Goal: Information Seeking & Learning: Find specific fact

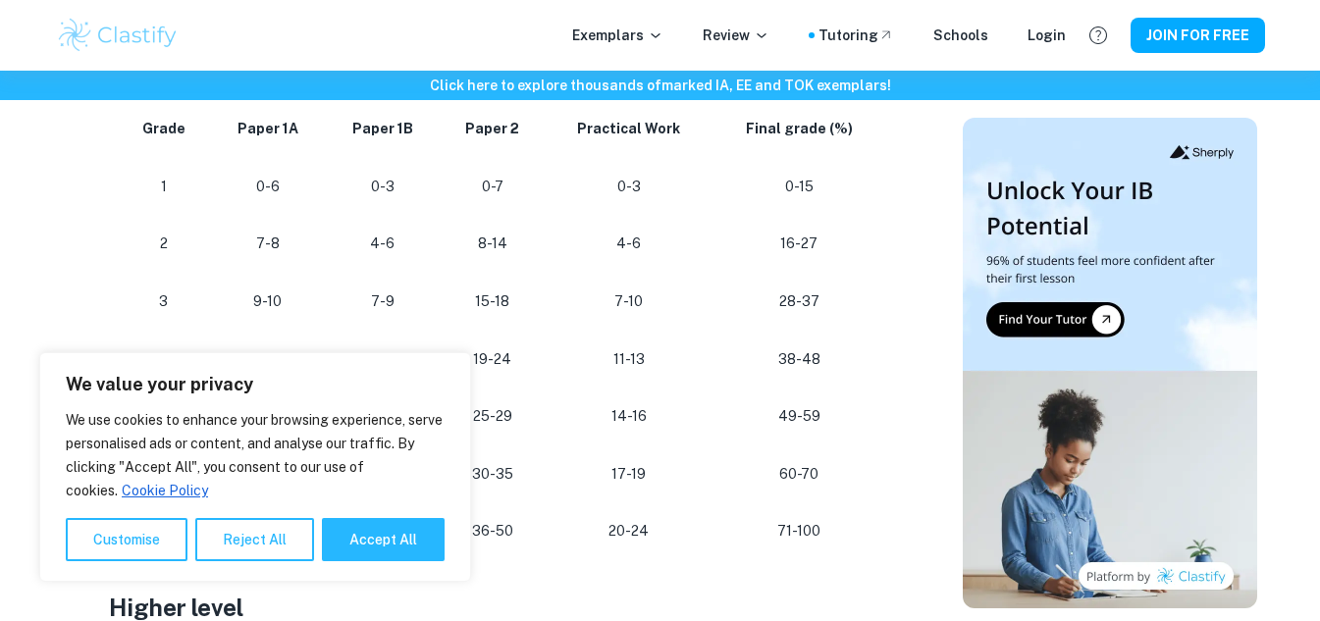
scroll to position [1374, 0]
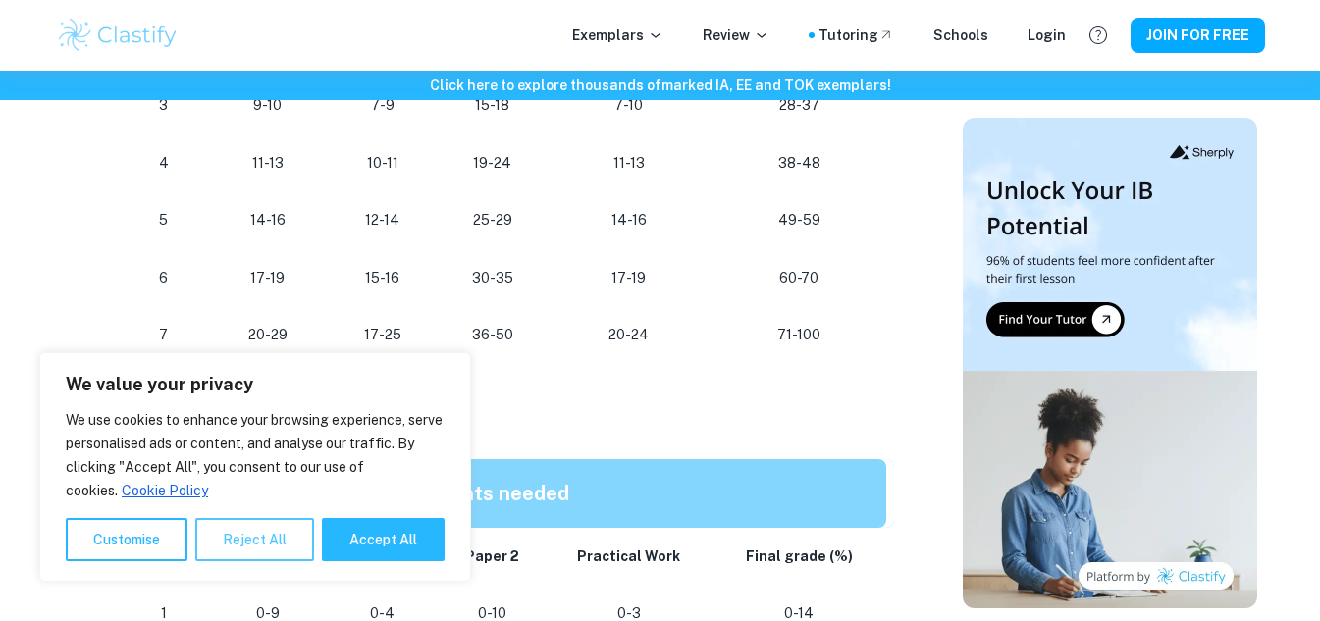
click at [242, 537] on button "Reject All" at bounding box center [254, 539] width 119 height 43
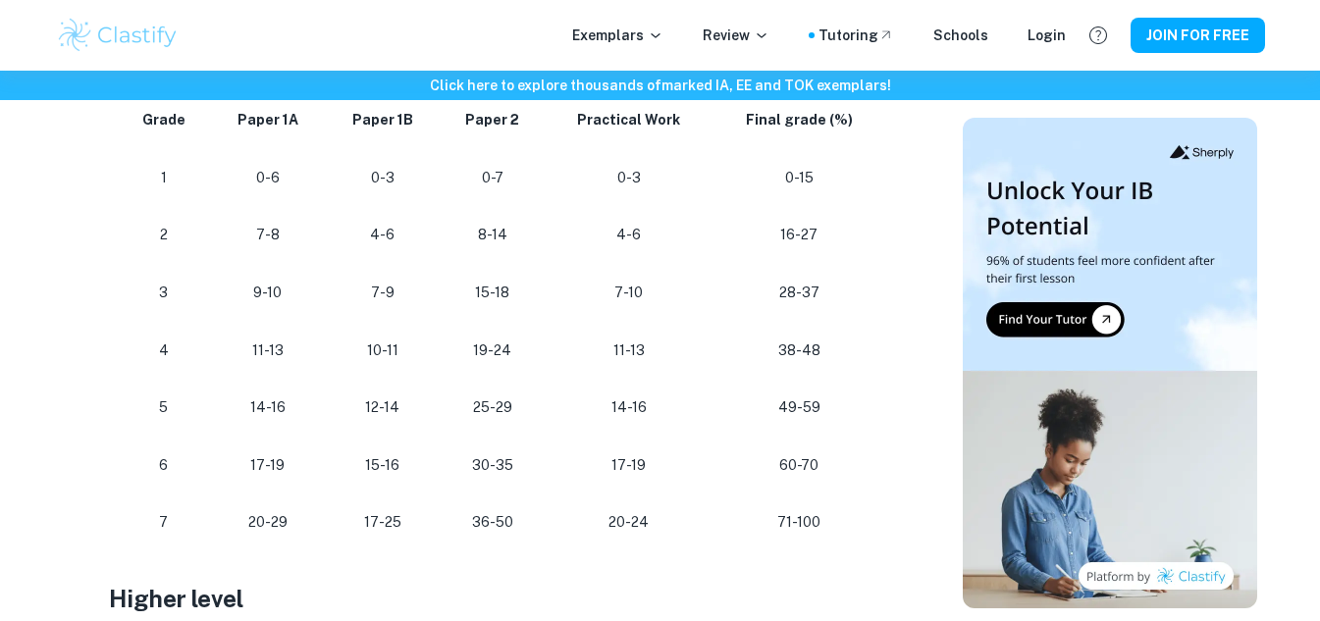
scroll to position [1178, 0]
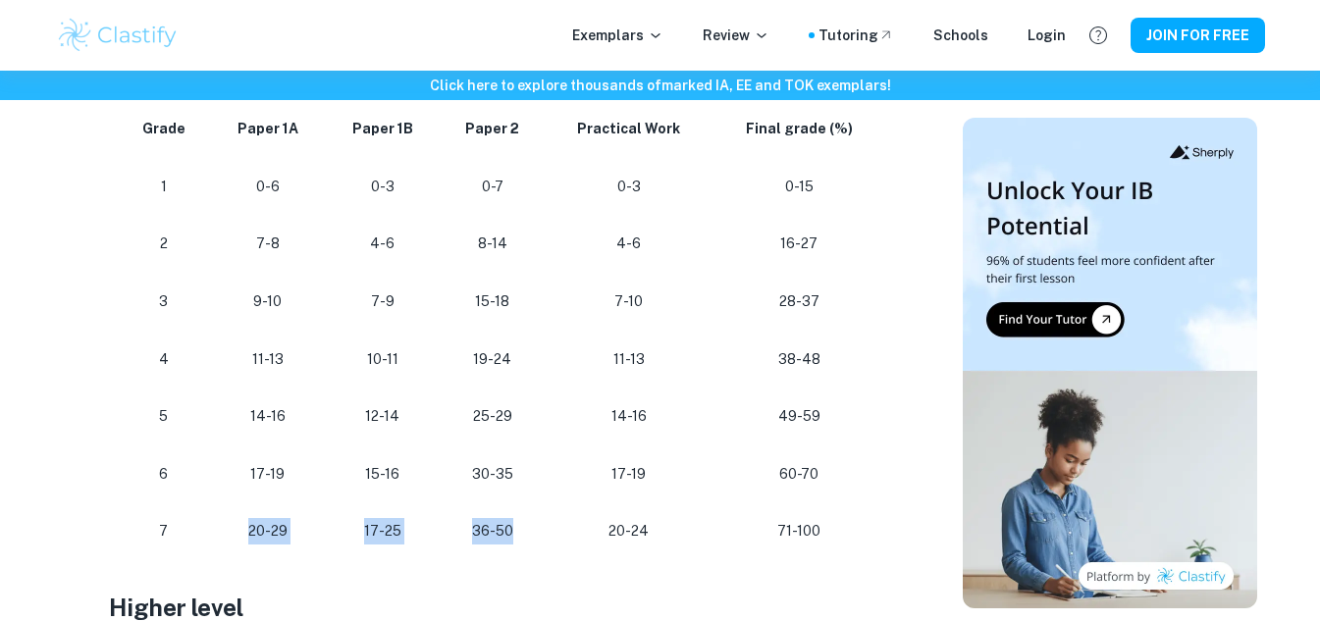
drag, startPoint x: 252, startPoint y: 532, endPoint x: 528, endPoint y: 534, distance: 275.9
click at [528, 534] on tr "[PHONE_NUMBER] [PHONE_NUMBER] 71-100" at bounding box center [501, 532] width 785 height 58
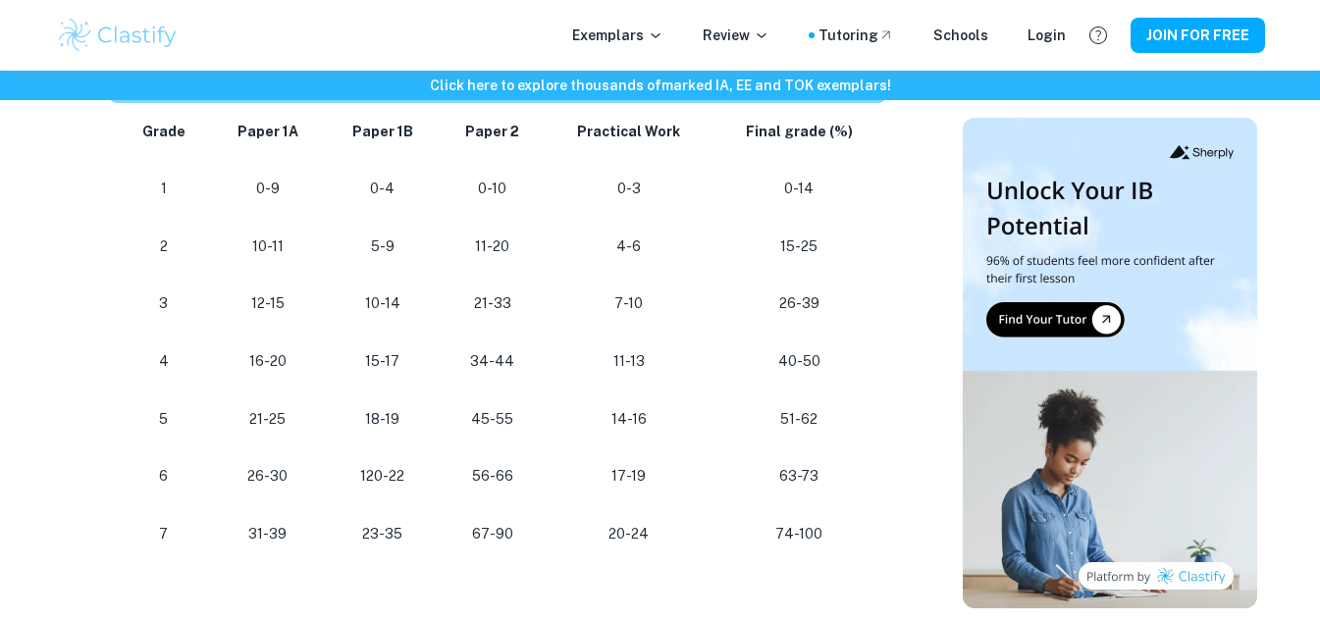
scroll to position [1767, 0]
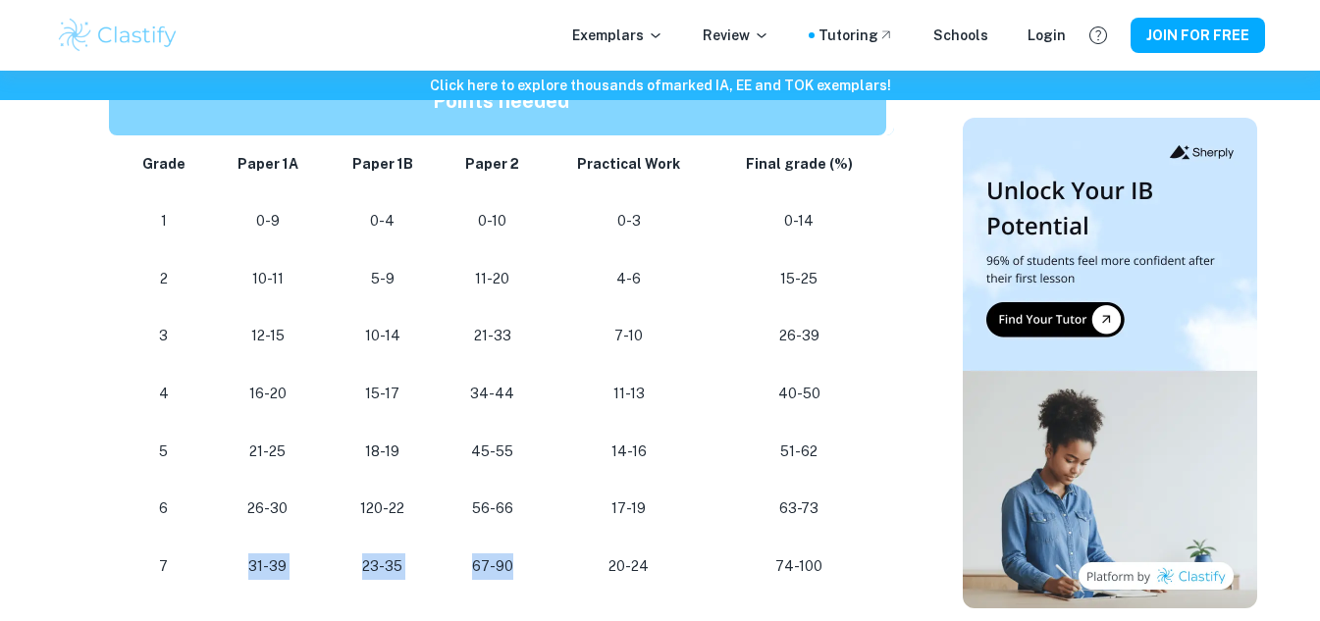
drag, startPoint x: 253, startPoint y: 565, endPoint x: 529, endPoint y: 550, distance: 276.3
click at [529, 550] on tr "[PHONE_NUMBER] [PHONE_NUMBER] 74-100" at bounding box center [501, 567] width 785 height 58
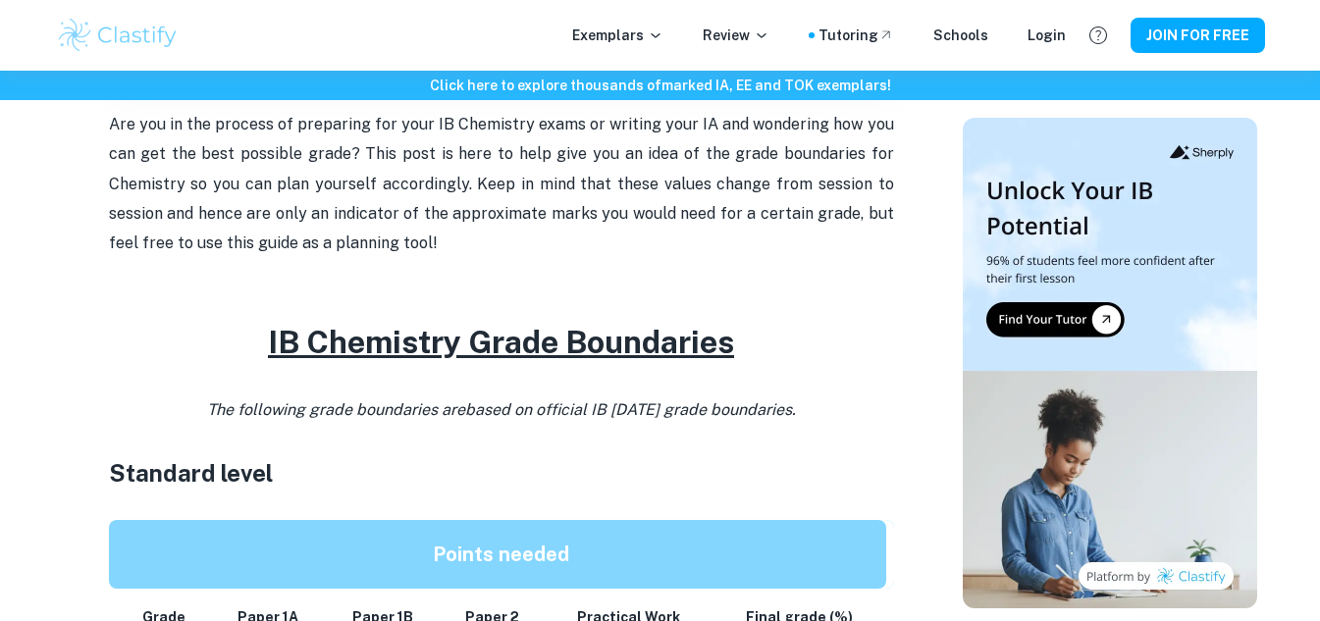
scroll to position [687, 0]
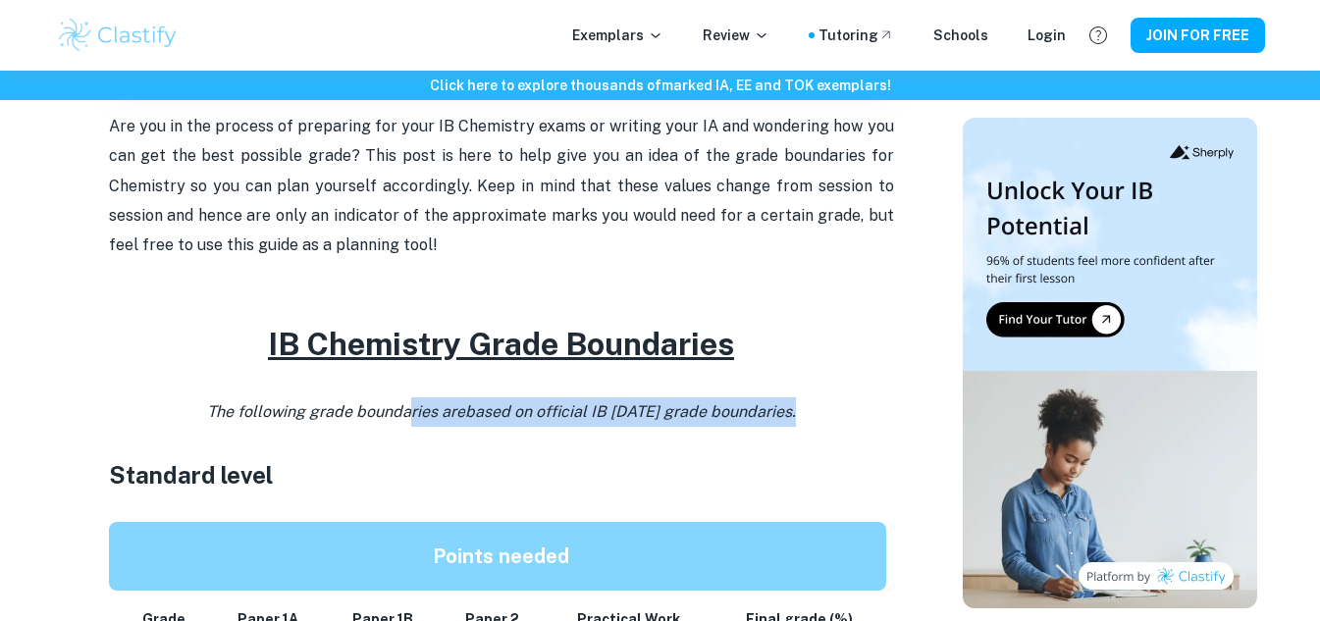
drag, startPoint x: 399, startPoint y: 416, endPoint x: 791, endPoint y: 403, distance: 392.9
click at [791, 403] on icon "The following grade boundaries are based on official IB [DATE] grade boundaries." at bounding box center [501, 411] width 589 height 19
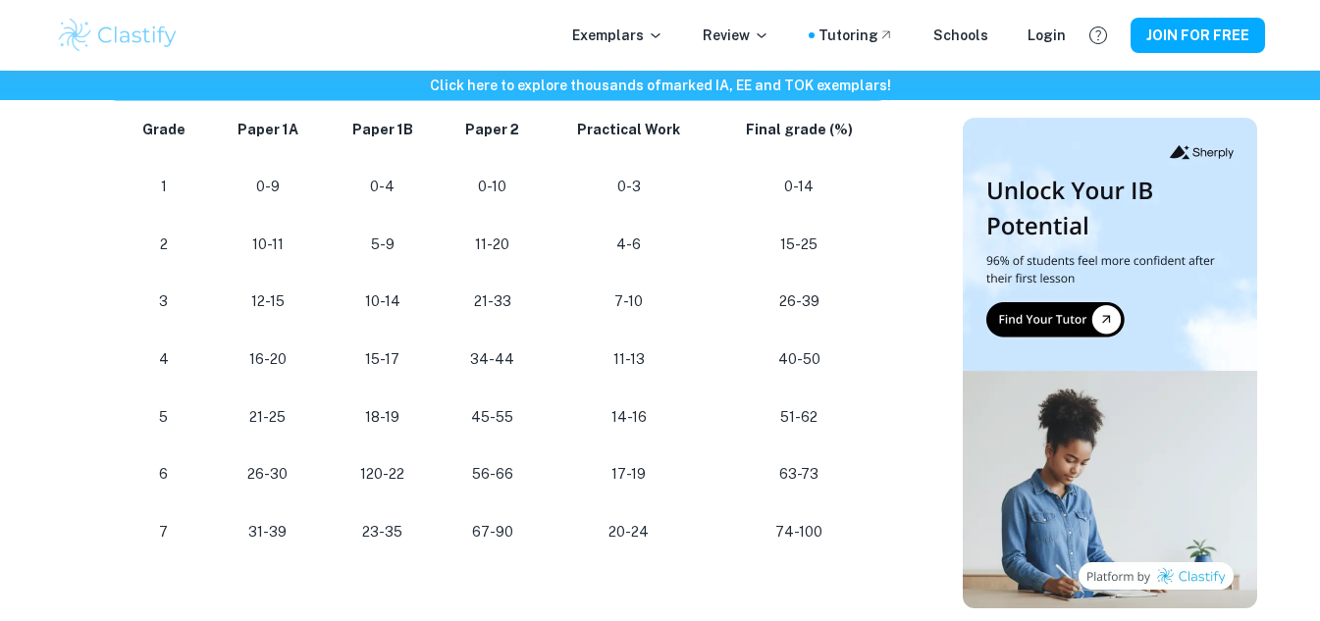
scroll to position [1767, 0]
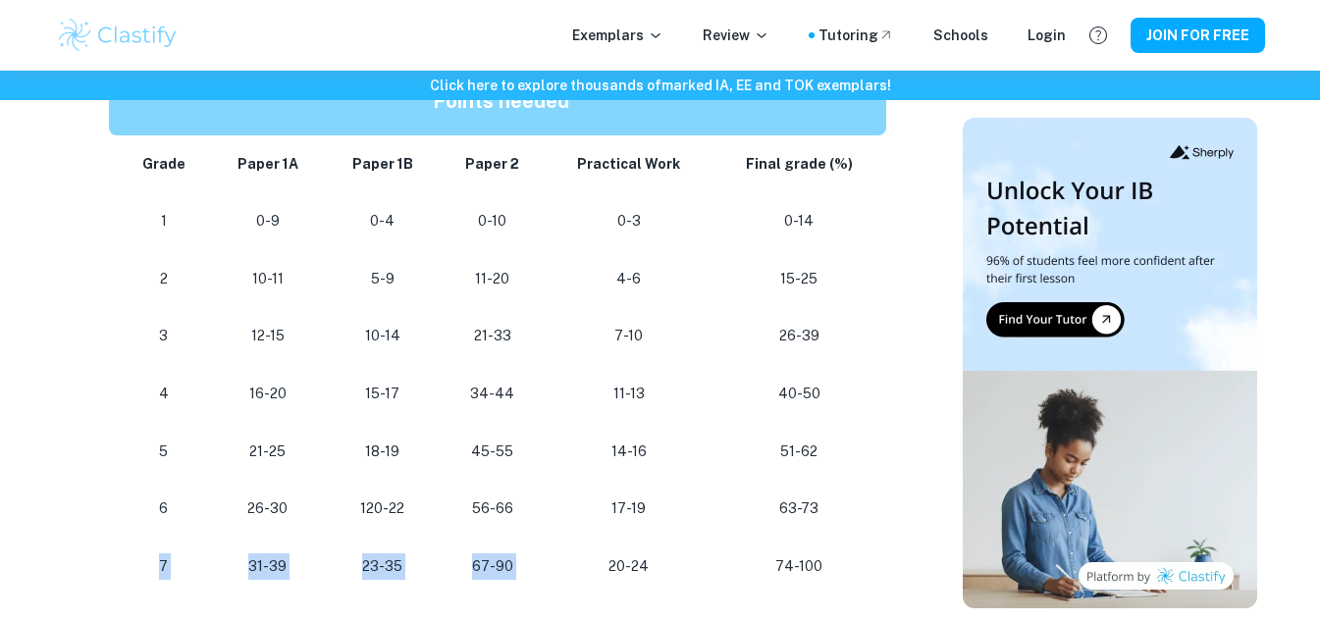
drag, startPoint x: 155, startPoint y: 570, endPoint x: 558, endPoint y: 563, distance: 402.5
click at [558, 563] on tr "[PHONE_NUMBER] [PHONE_NUMBER] 74-100" at bounding box center [501, 567] width 785 height 58
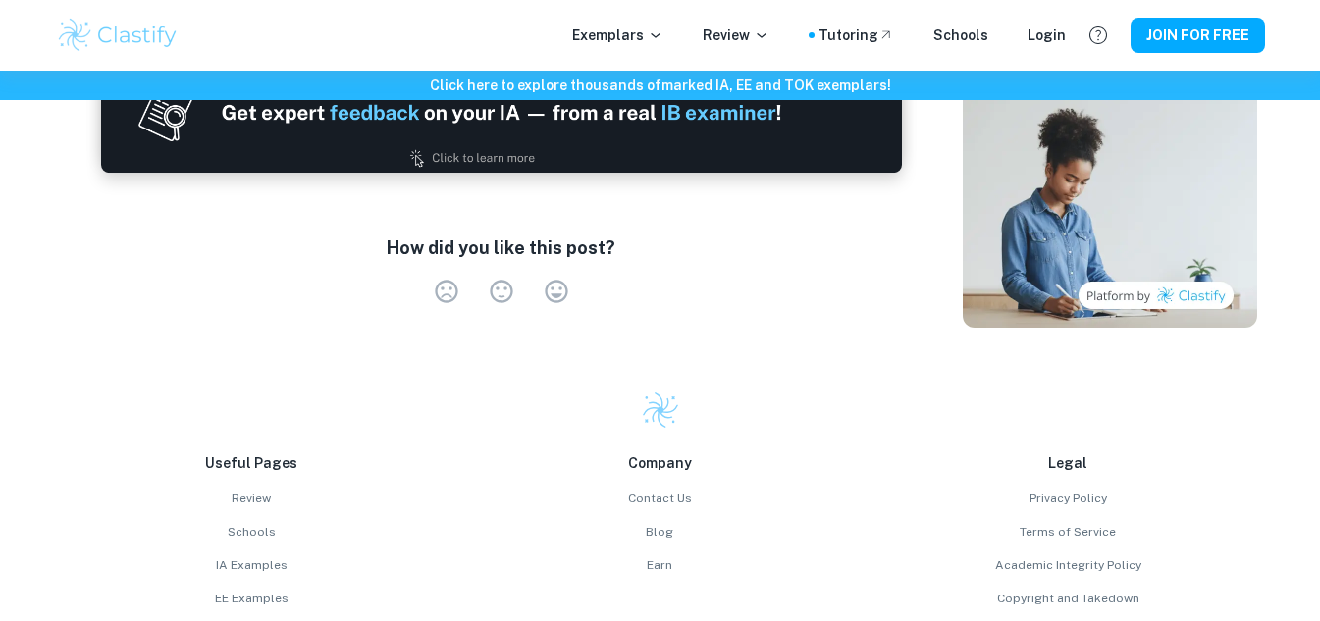
scroll to position [2258, 0]
